Goal: Task Accomplishment & Management: Use online tool/utility

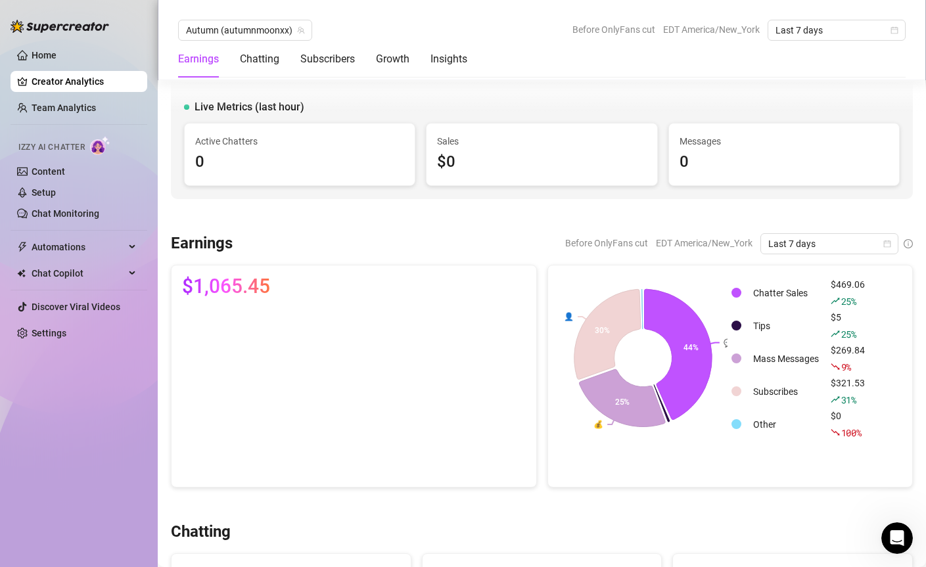
scroll to position [1558, 0]
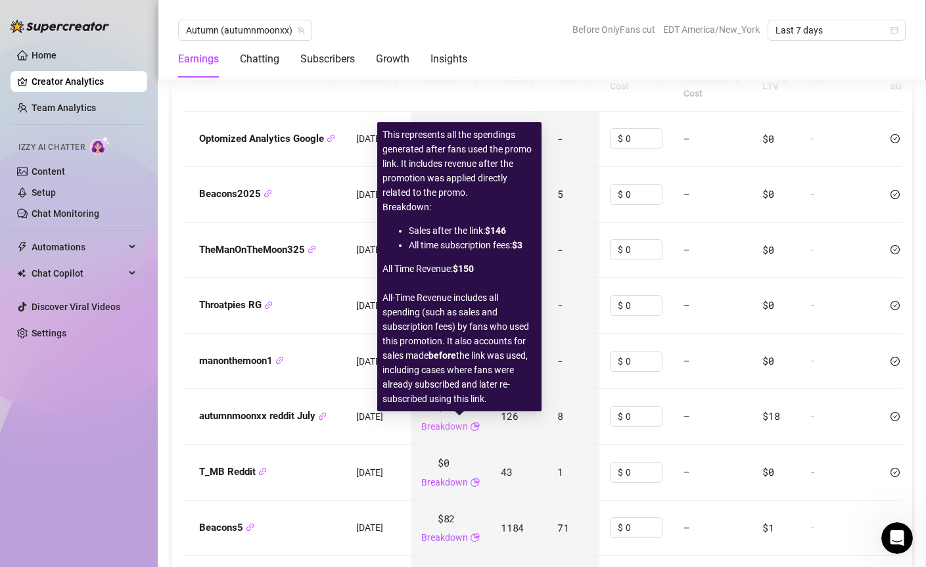
click at [463, 425] on link "Breakdown" at bounding box center [444, 426] width 47 height 14
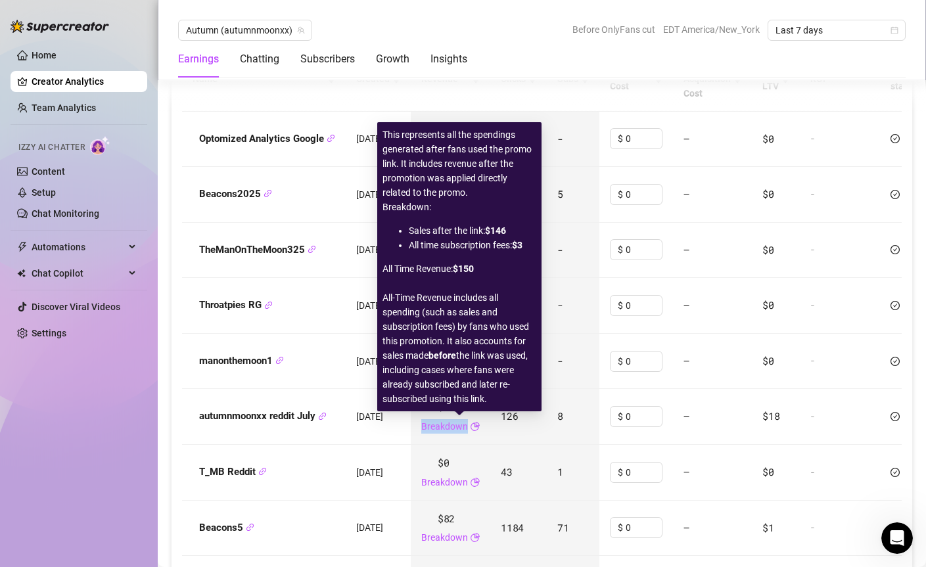
click at [463, 425] on link "Breakdown" at bounding box center [444, 426] width 47 height 14
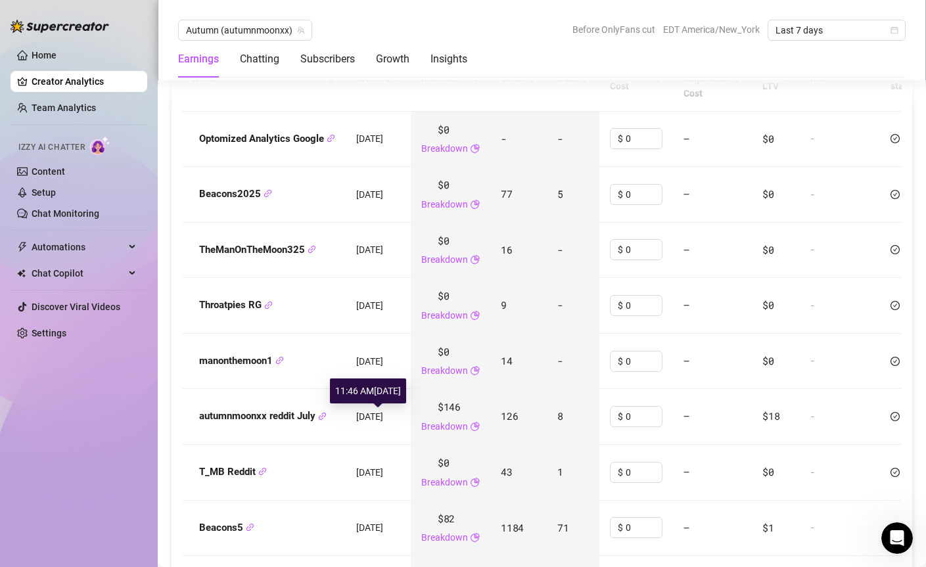
click at [377, 416] on span "[DATE]" at bounding box center [369, 416] width 27 height 11
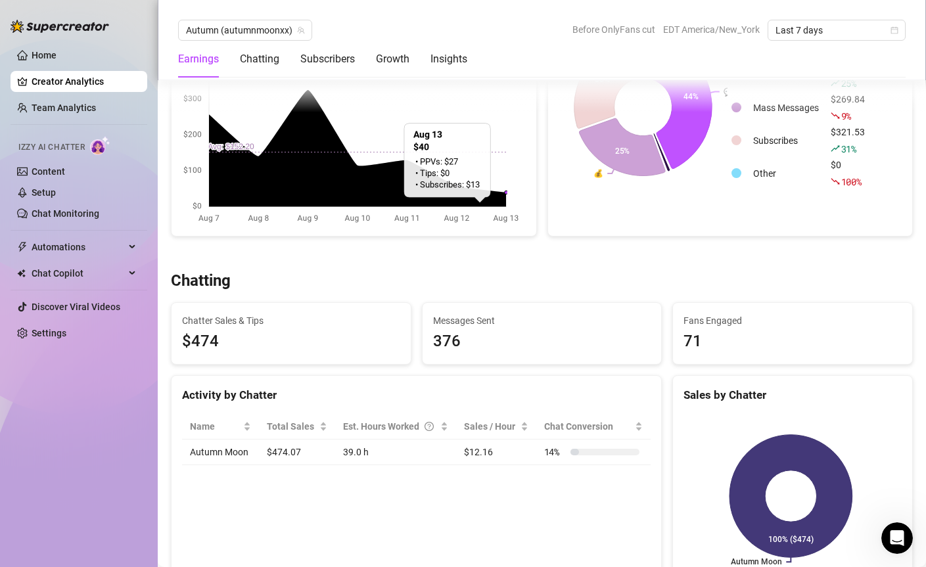
scroll to position [0, 0]
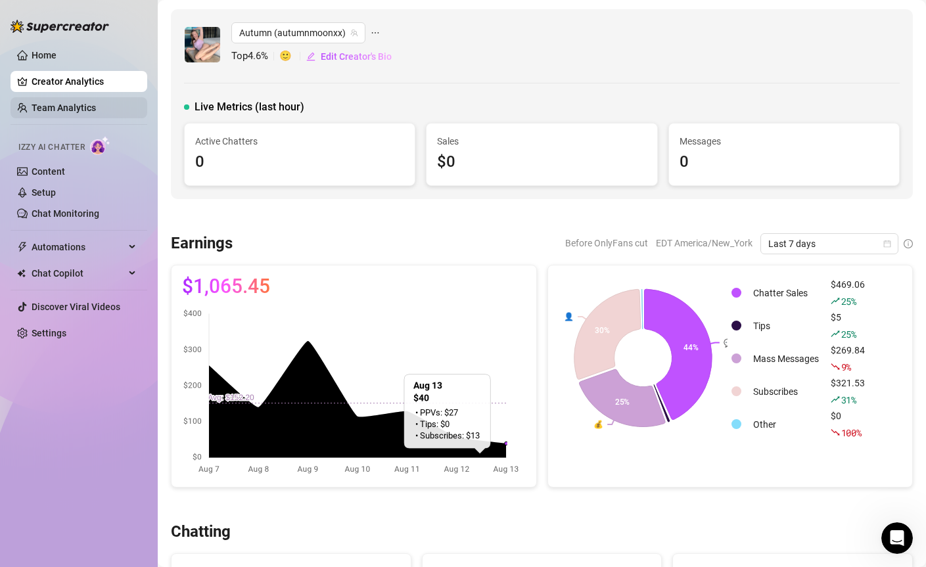
click at [89, 112] on link "Team Analytics" at bounding box center [64, 108] width 64 height 11
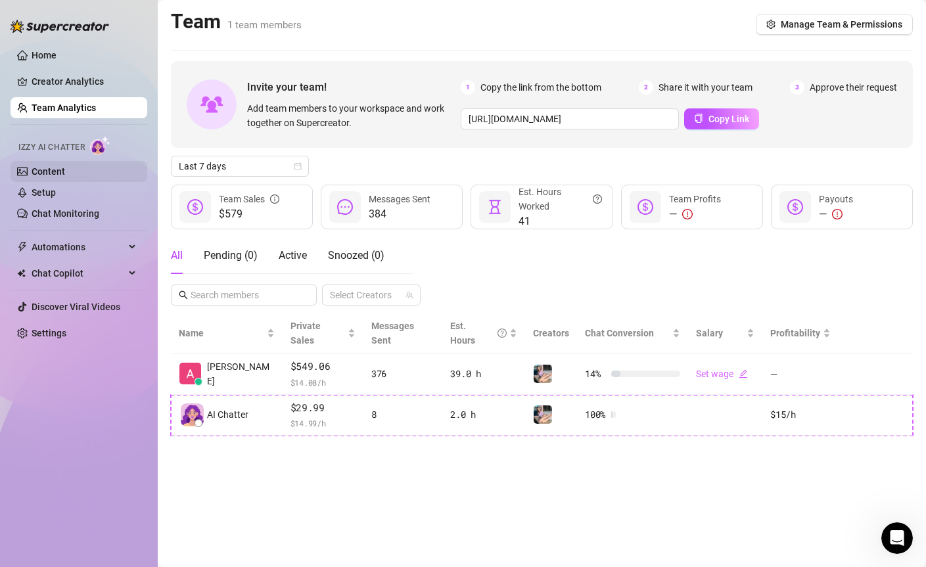
click at [65, 172] on link "Content" at bounding box center [49, 171] width 34 height 11
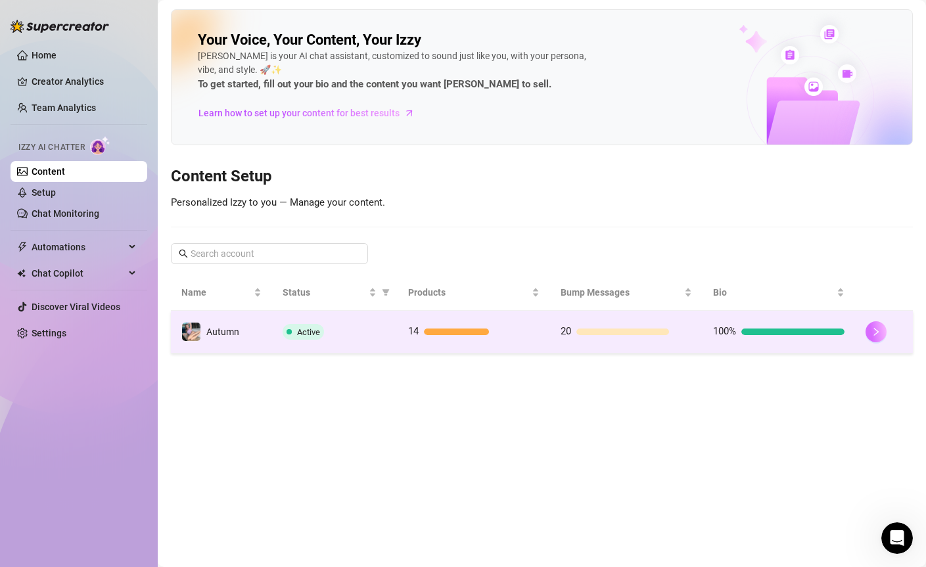
click at [872, 325] on button "button" at bounding box center [876, 331] width 21 height 21
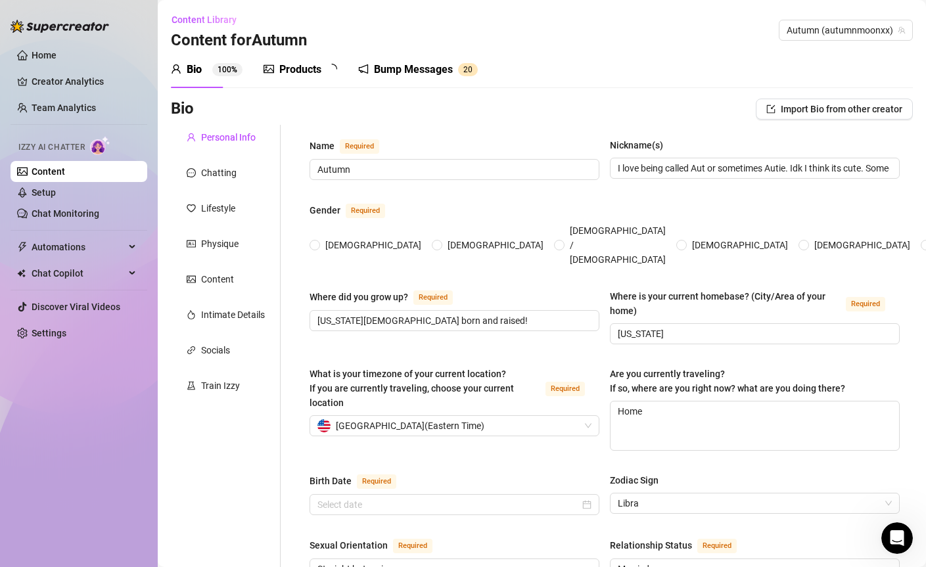
radio input "true"
type input "[DATE]"
click at [319, 70] on div "Products" at bounding box center [300, 70] width 42 height 16
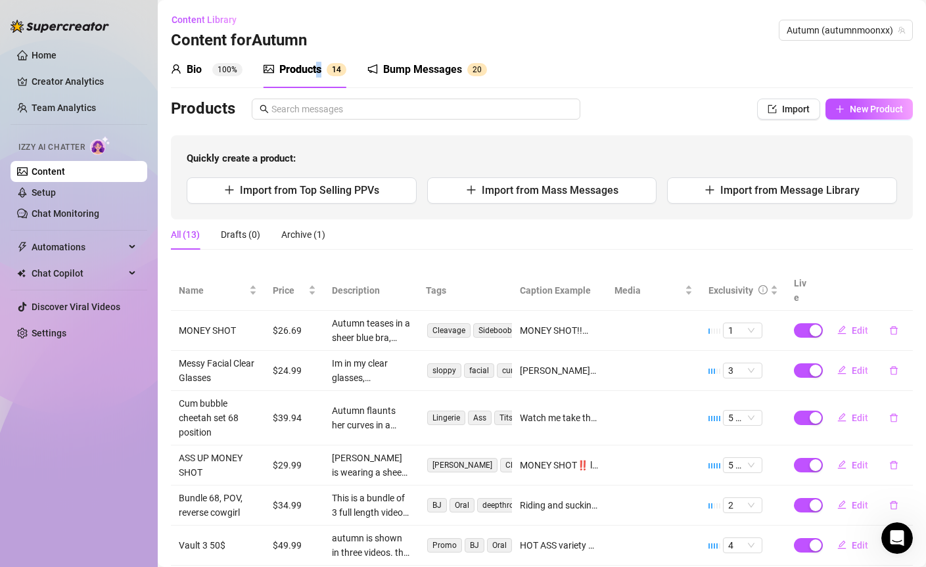
click at [319, 70] on div "Products" at bounding box center [300, 70] width 42 height 16
